Goal: Task Accomplishment & Management: Manage account settings

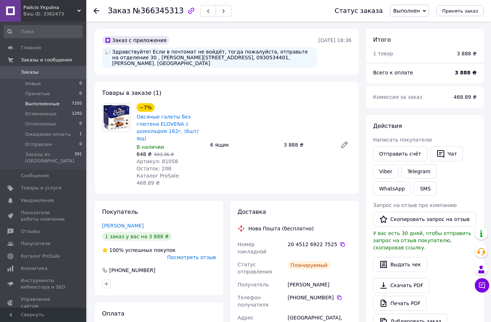
click at [33, 99] on li "Выполненные 7205" at bounding box center [43, 104] width 86 height 10
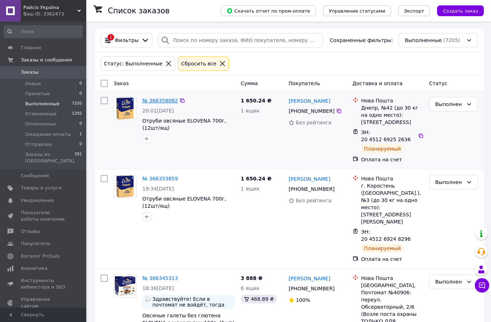
click at [161, 98] on link "№ 366358082" at bounding box center [160, 101] width 36 height 6
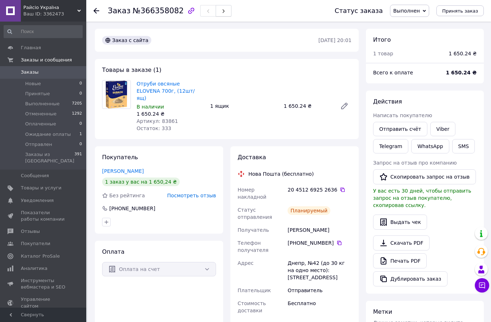
click at [221, 10] on icon "button" at bounding box center [223, 11] width 4 height 4
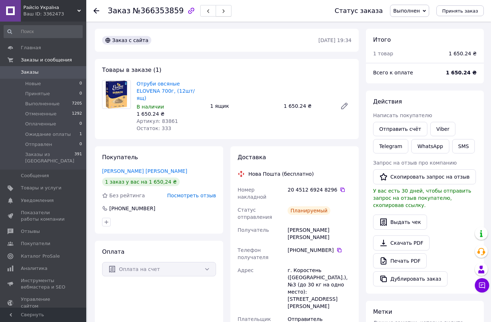
click at [221, 13] on icon "button" at bounding box center [223, 11] width 4 height 4
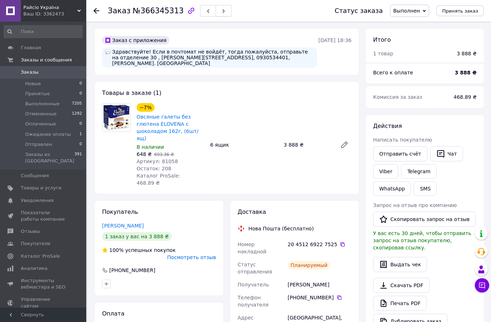
click at [221, 11] on icon "button" at bounding box center [223, 11] width 4 height 4
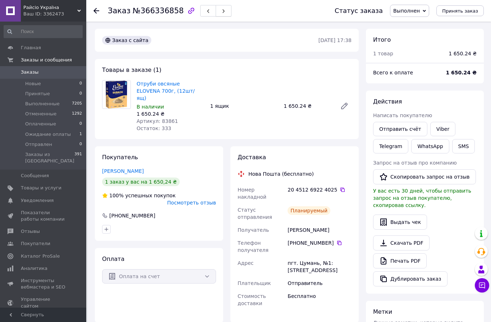
click at [220, 5] on button "button" at bounding box center [223, 10] width 16 height 11
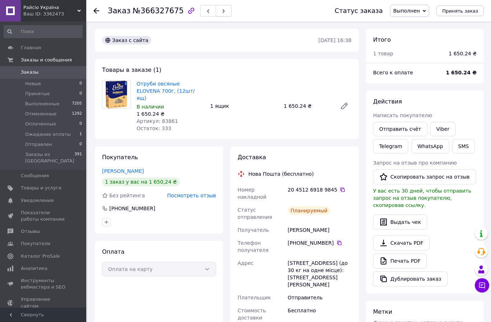
click at [221, 11] on button "button" at bounding box center [223, 10] width 16 height 11
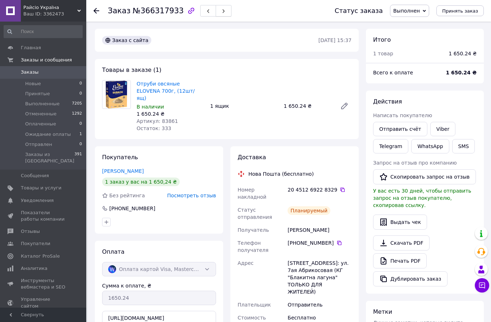
click at [221, 12] on icon "button" at bounding box center [223, 11] width 4 height 4
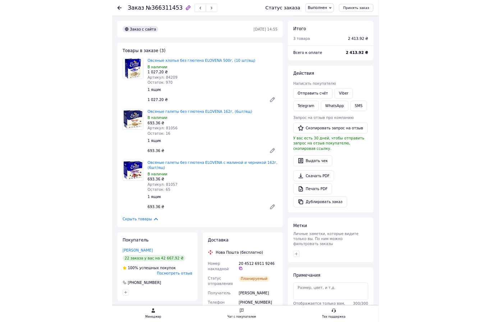
scroll to position [40, 0]
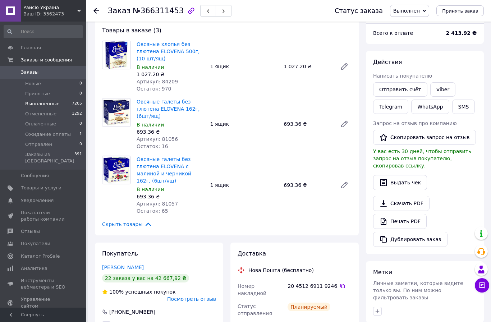
click at [62, 104] on li "Выполненные 7205" at bounding box center [43, 104] width 86 height 10
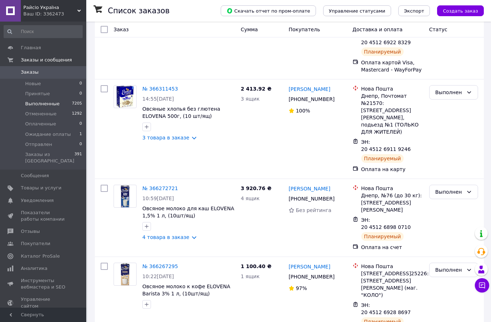
scroll to position [568, 0]
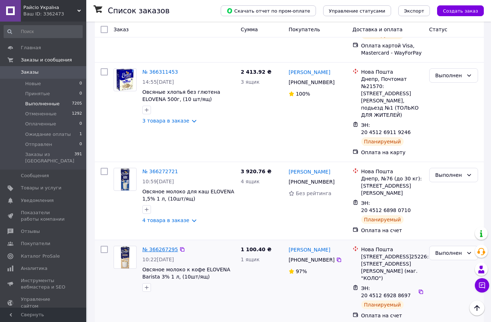
click at [162, 246] on link "№ 366267295" at bounding box center [160, 249] width 36 height 6
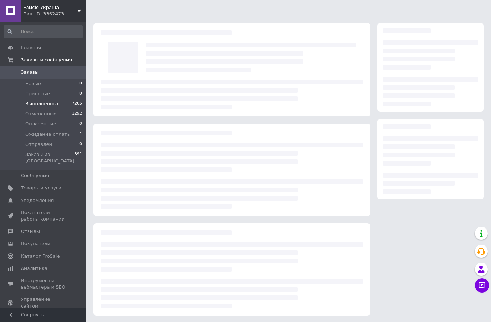
scroll to position [6, 0]
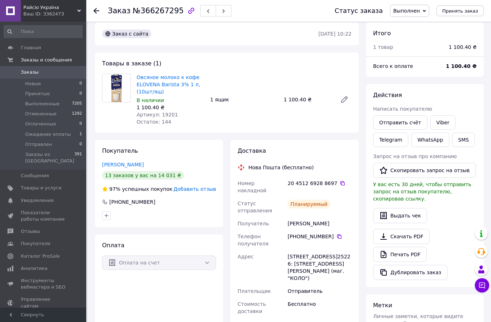
click at [198, 186] on span "Добавить отзыв" at bounding box center [194, 189] width 42 height 6
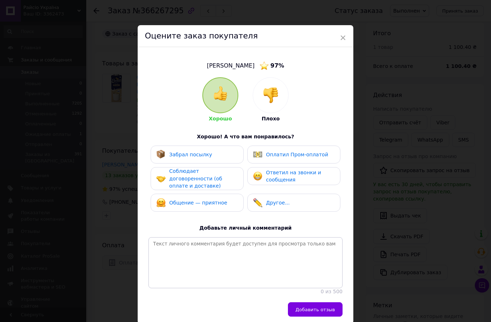
click at [203, 178] on span "Соблюдает договоренности (об оплате и доставке)" at bounding box center [195, 178] width 53 height 20
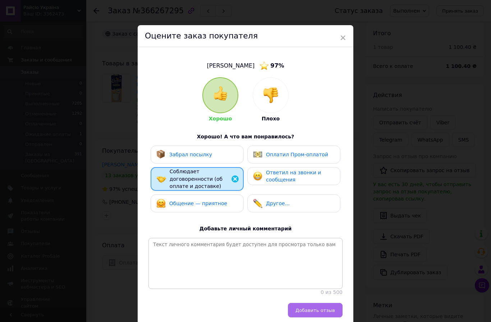
click at [314, 307] on span "Добавить отзыв" at bounding box center [315, 309] width 40 height 5
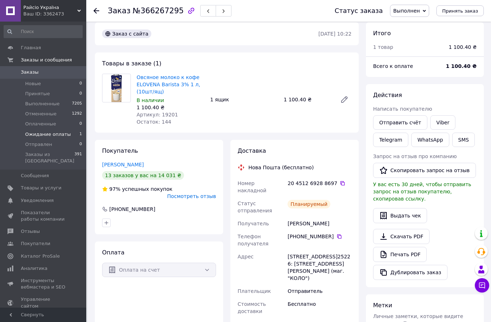
click at [60, 132] on span "Ожидание оплаты" at bounding box center [48, 134] width 46 height 6
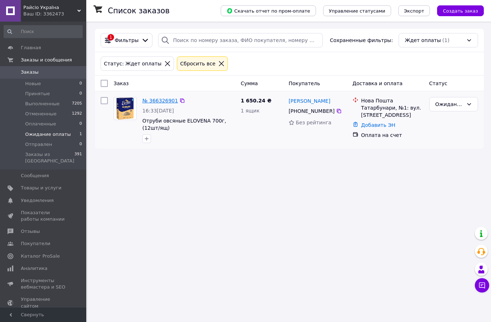
click at [161, 103] on link "№ 366326901" at bounding box center [160, 101] width 36 height 6
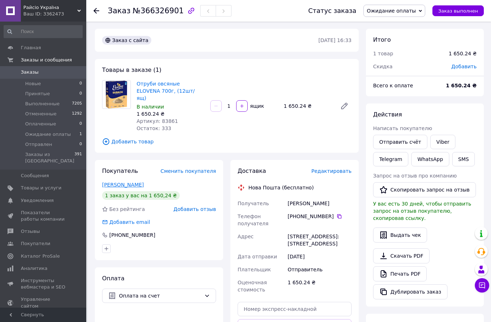
click at [125, 182] on link "Ветрогон Лілія" at bounding box center [123, 185] width 42 height 6
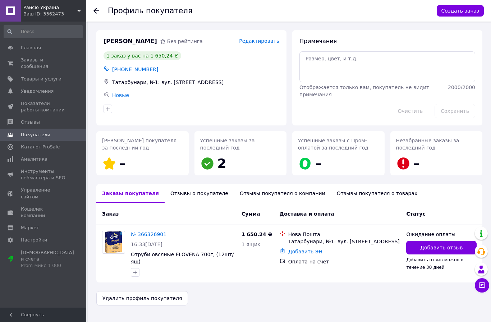
click at [177, 194] on div "Отзывы о покупателе" at bounding box center [198, 193] width 69 height 19
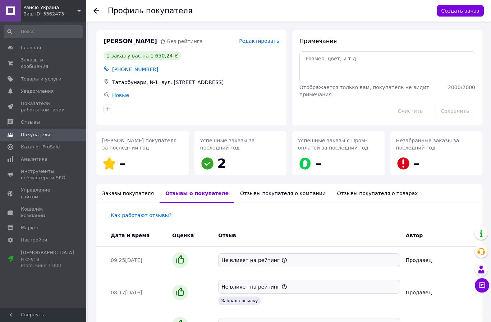
click at [118, 191] on div "Заказы покупателя" at bounding box center [127, 193] width 63 height 19
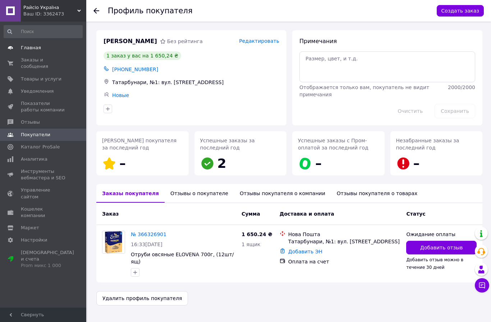
click at [46, 48] on span "Главная" at bounding box center [44, 48] width 46 height 6
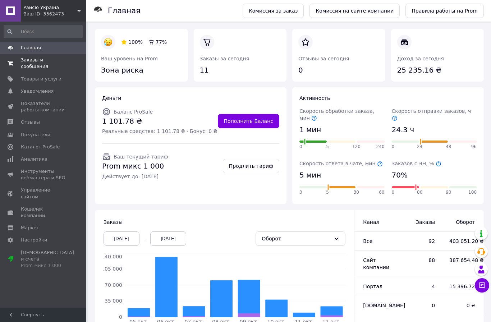
click at [29, 59] on span "Заказы и сообщения" at bounding box center [44, 63] width 46 height 13
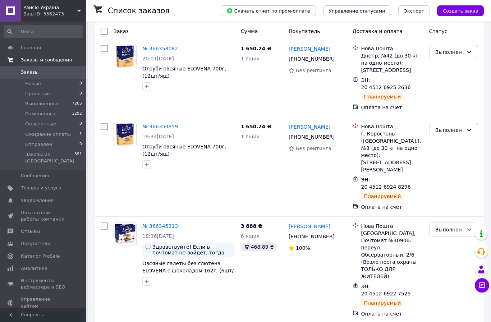
scroll to position [30, 0]
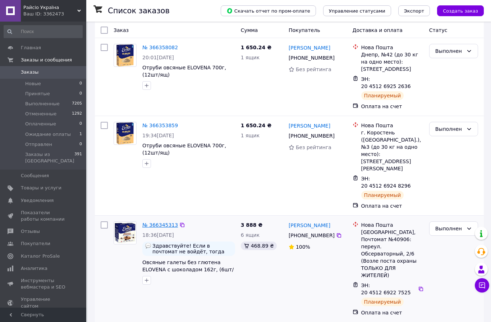
click at [153, 222] on link "№ 366345313" at bounding box center [160, 225] width 36 height 6
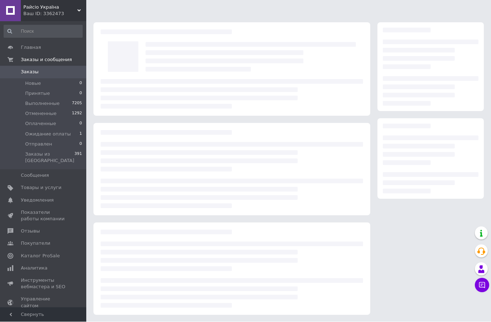
scroll to position [6, 0]
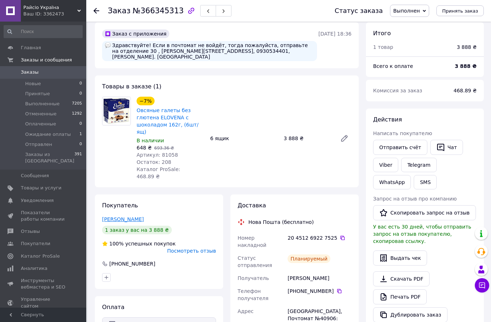
click at [133, 216] on link "Паламарчук Ирина" at bounding box center [123, 219] width 42 height 6
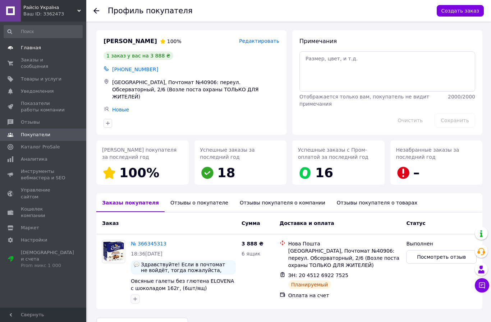
click at [45, 48] on span "Главная" at bounding box center [44, 48] width 46 height 6
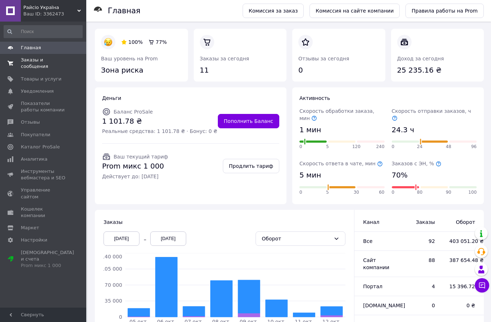
click at [34, 62] on span "Заказы и сообщения" at bounding box center [44, 63] width 46 height 13
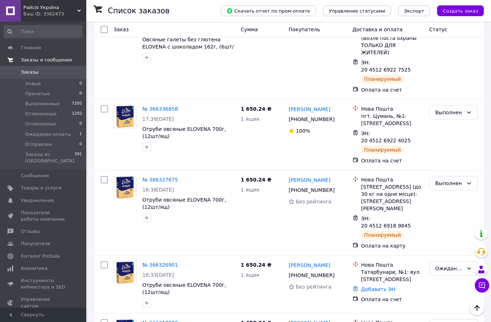
scroll to position [255, 0]
